Goal: Entertainment & Leisure: Consume media (video, audio)

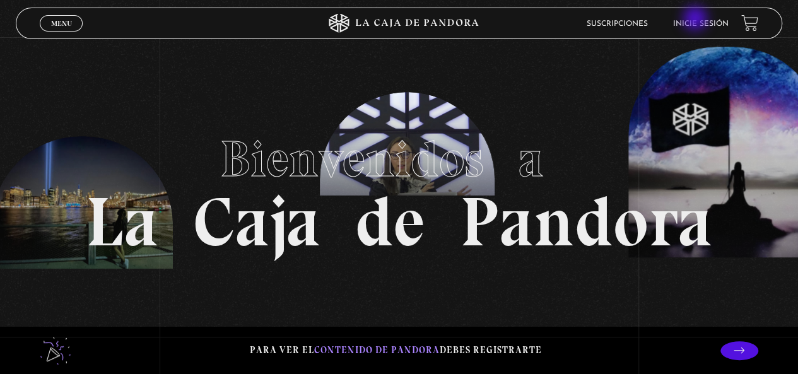
click at [697, 20] on link "Inicie sesión" at bounding box center [701, 24] width 56 height 8
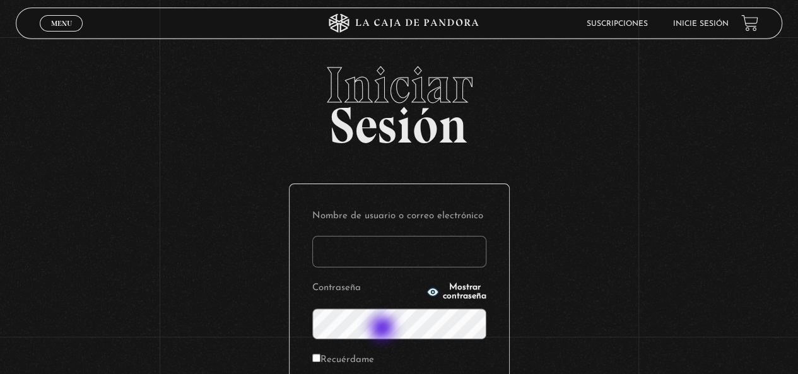
scroll to position [173, 0]
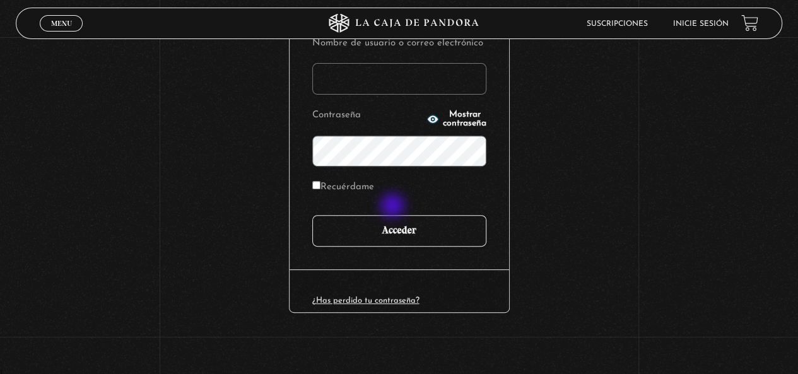
type input "lilialfa10@gmail.com"
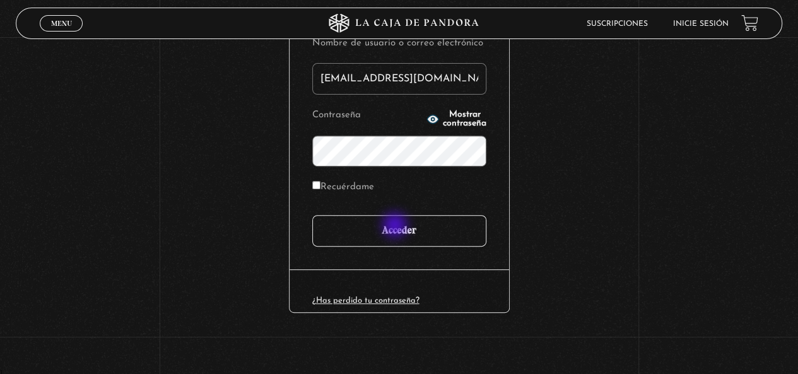
click at [396, 227] on input "Acceder" at bounding box center [399, 231] width 174 height 32
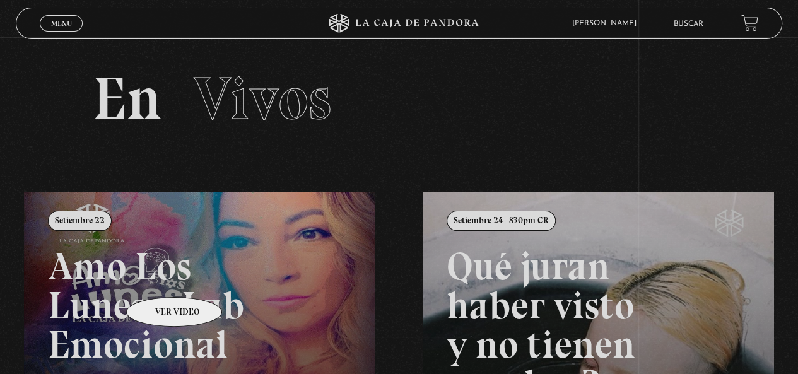
click at [158, 278] on link at bounding box center [423, 379] width 798 height 374
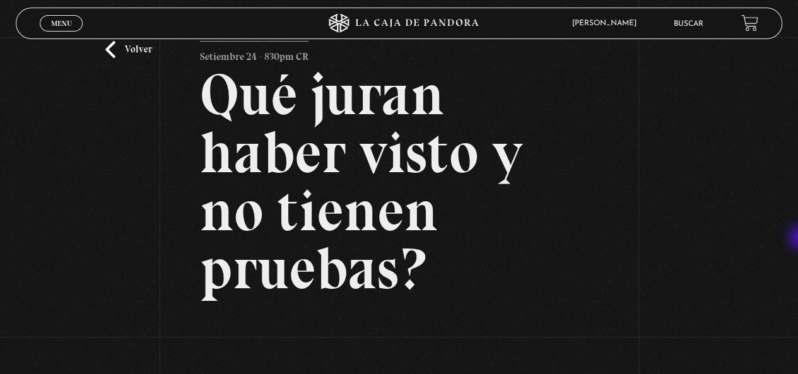
scroll to position [33, 0]
drag, startPoint x: 791, startPoint y: 162, endPoint x: 797, endPoint y: 210, distance: 48.3
click at [797, 210] on div "Volver Setiembre 24 - 830pm CR Qué juran haber visto y no tienen pruebas?" at bounding box center [399, 285] width 798 height 563
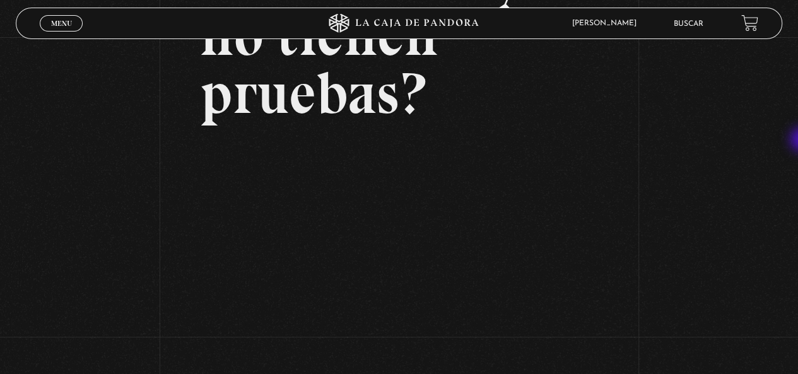
scroll to position [203, 0]
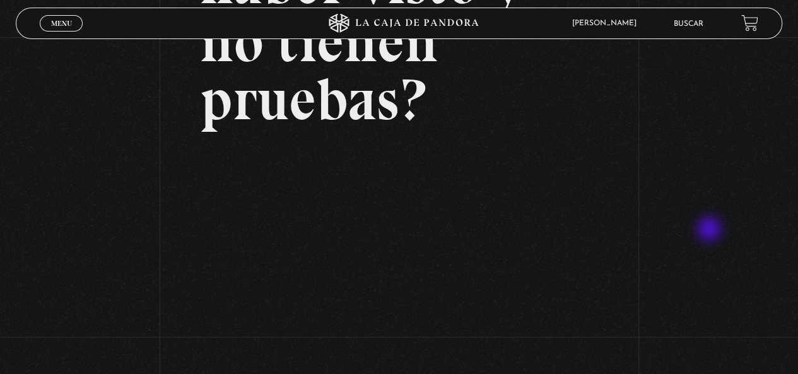
click at [711, 230] on div "Volver Setiembre 24 - 830pm CR Qué juran haber visto y no tienen pruebas?" at bounding box center [399, 115] width 798 height 563
